Goal: Task Accomplishment & Management: Manage account settings

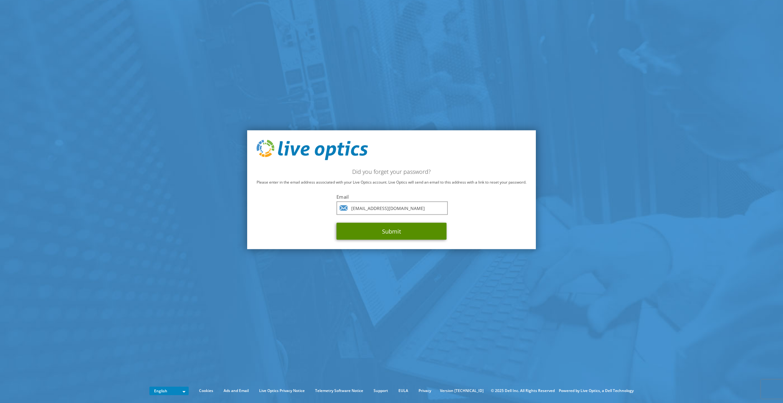
click at [390, 233] on button "Submit" at bounding box center [392, 231] width 110 height 17
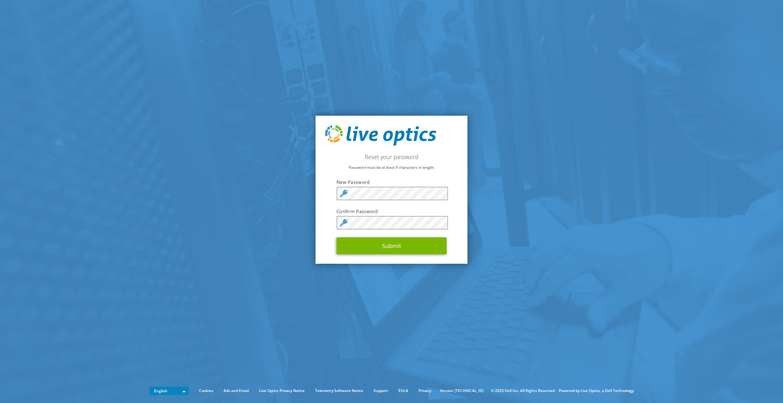
click at [503, 169] on section "Reset your password Password must be at least 9 characters in length. New Passw…" at bounding box center [391, 190] width 783 height 380
click at [390, 245] on button "Submit" at bounding box center [392, 245] width 110 height 17
